Goal: Navigation & Orientation: Find specific page/section

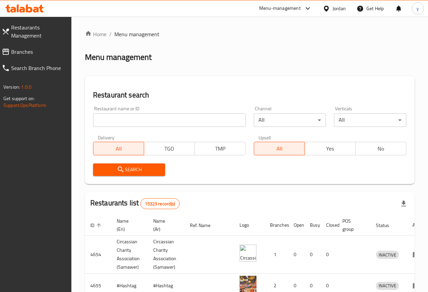
click at [278, 5] on div "Menu-management" at bounding box center [280, 8] width 42 height 8
click at [275, 60] on div "Restaurant-Management" at bounding box center [261, 59] width 102 height 16
click at [42, 30] on span "Restaurants Management" at bounding box center [38, 31] width 55 height 16
click at [25, 33] on span "Restaurants Management" at bounding box center [38, 31] width 55 height 16
